Goal: Task Accomplishment & Management: Complete application form

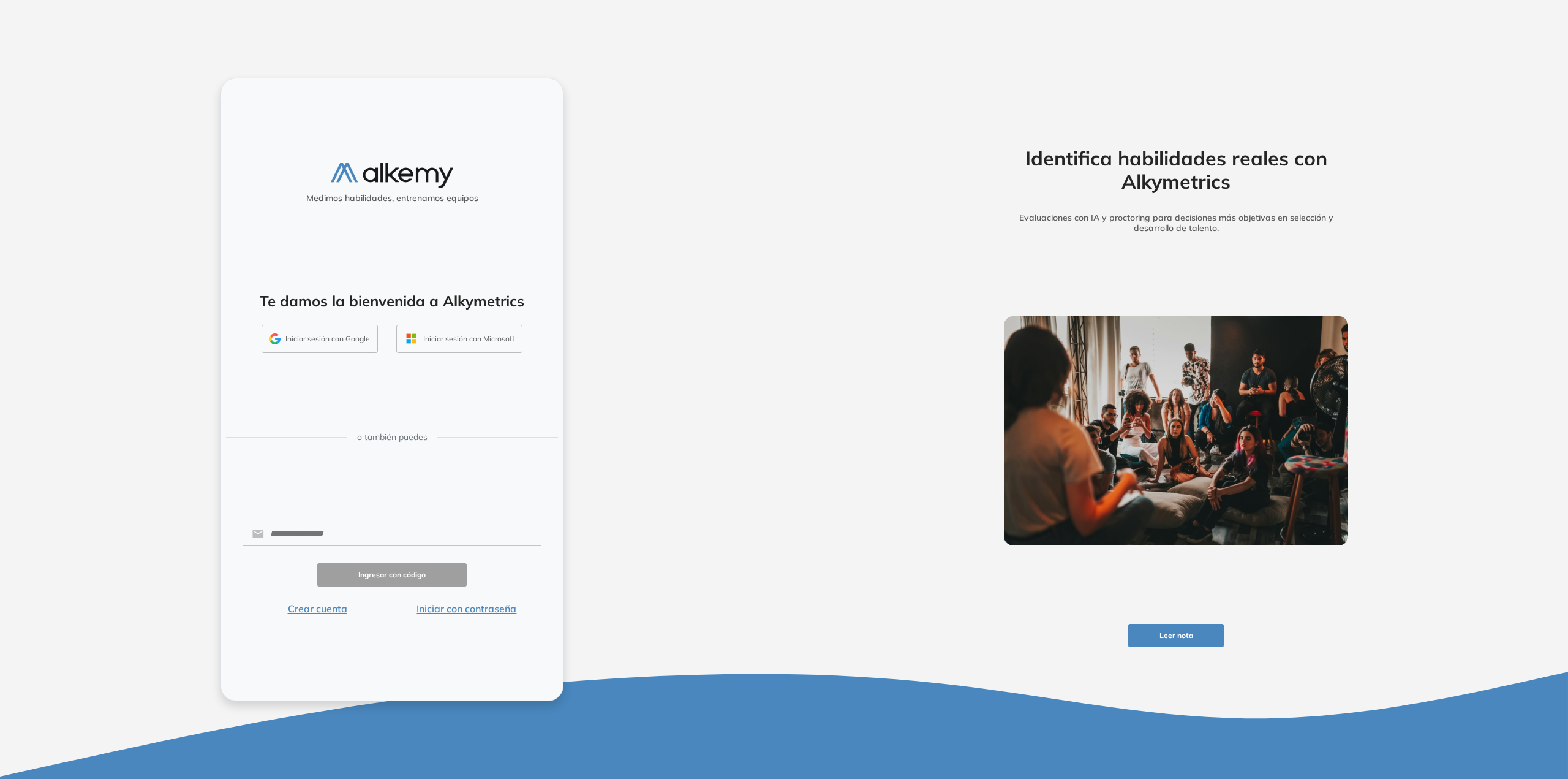
click at [343, 343] on button "Iniciar sesión con Google" at bounding box center [320, 339] width 117 height 29
click at [1536, 34] on icon "close" at bounding box center [1535, 32] width 6 height 6
